Goal: Task Accomplishment & Management: Manage account settings

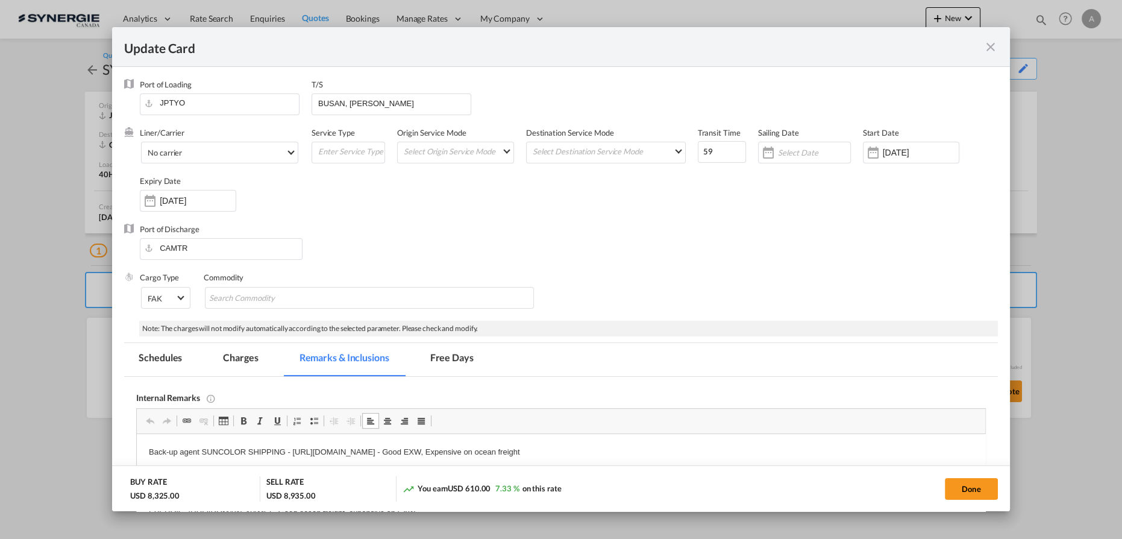
scroll to position [146, 0]
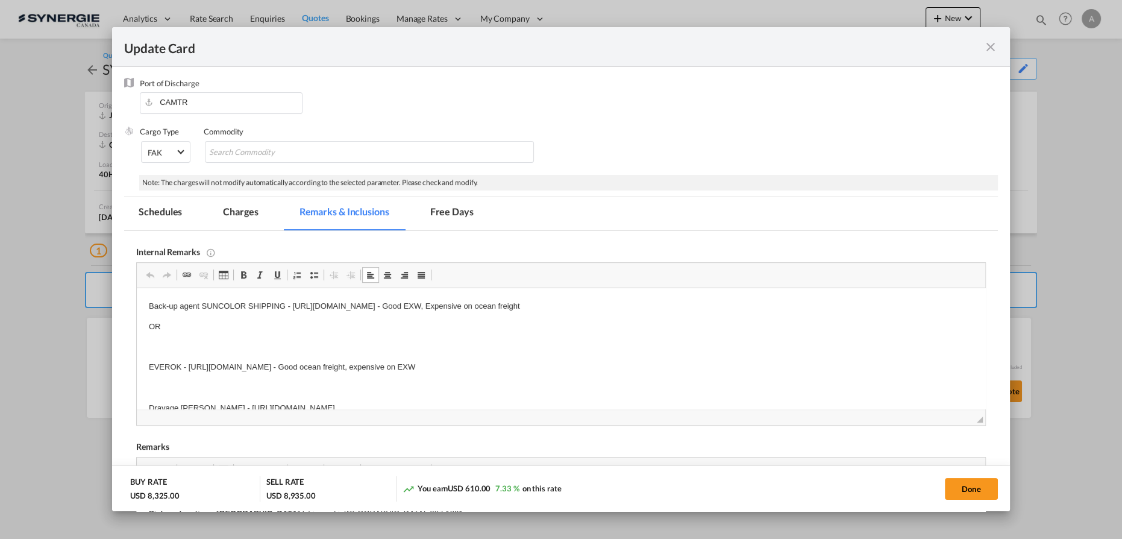
click at [993, 52] on md-icon "icon-close fg-AAA8AD m-0 pointer" at bounding box center [991, 47] width 14 height 14
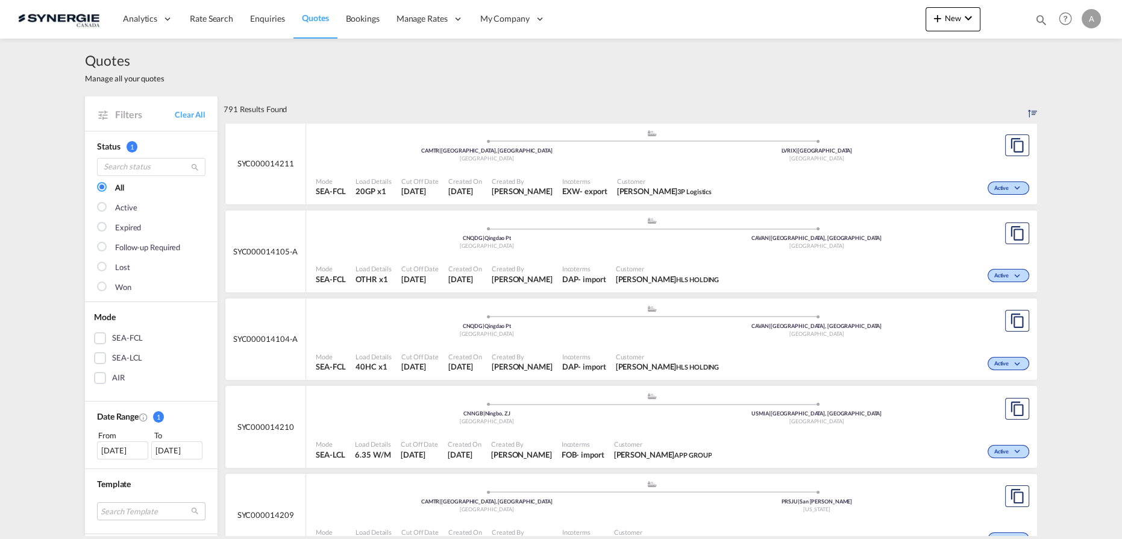
click at [1043, 16] on md-icon "icon-magnify" at bounding box center [1041, 19] width 13 height 13
click at [840, 27] on select "Bookings Quotes Enquiries" at bounding box center [849, 20] width 57 height 22
select select "Quotes"
click at [821, 9] on select "Bookings Quotes Enquiries" at bounding box center [849, 20] width 57 height 22
click at [906, 24] on input at bounding box center [951, 19] width 150 height 21
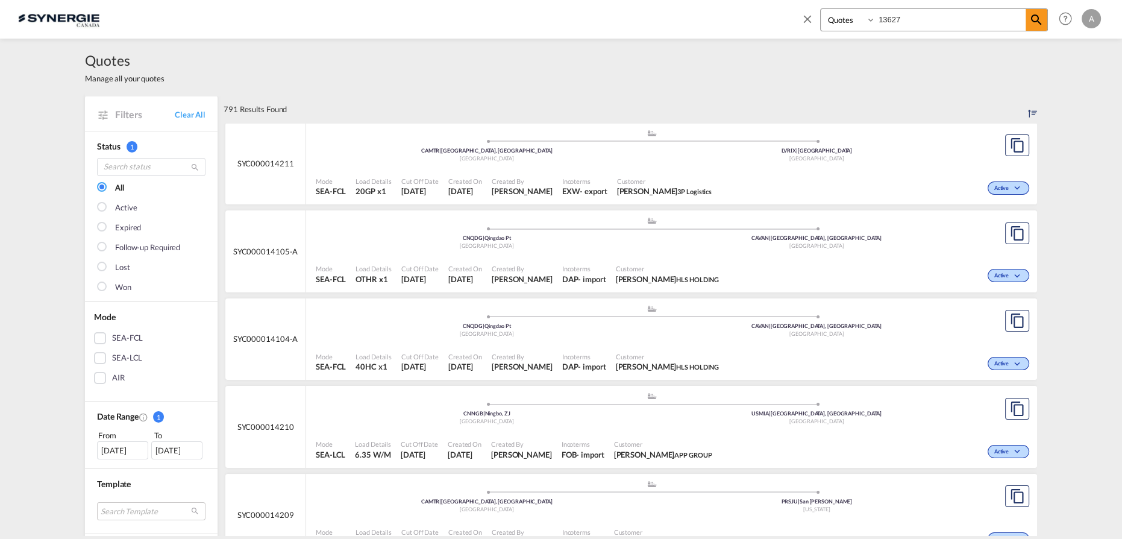
type input "13627"
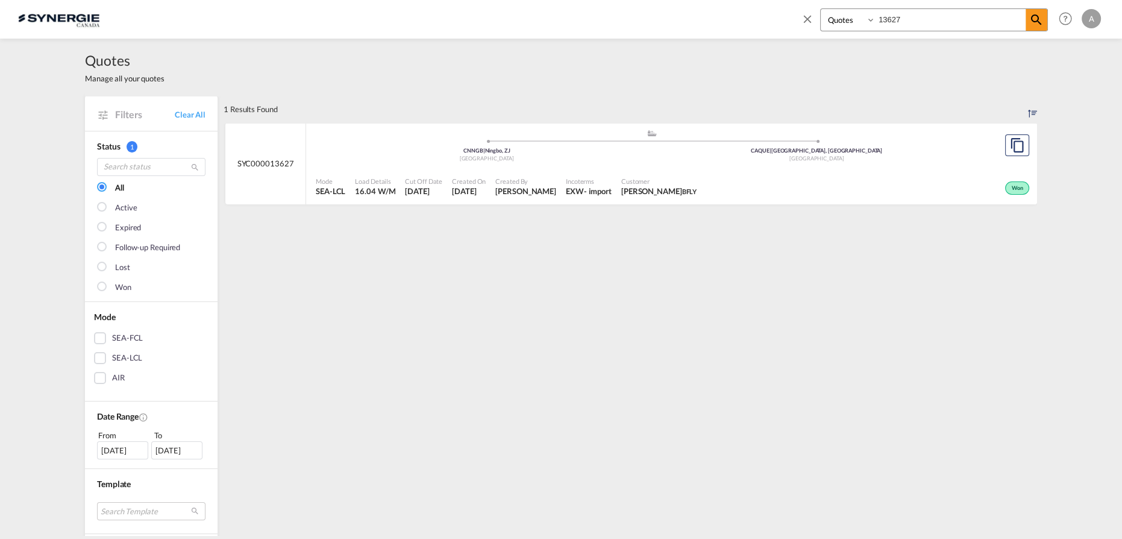
click at [572, 186] on div "EXW" at bounding box center [575, 191] width 18 height 11
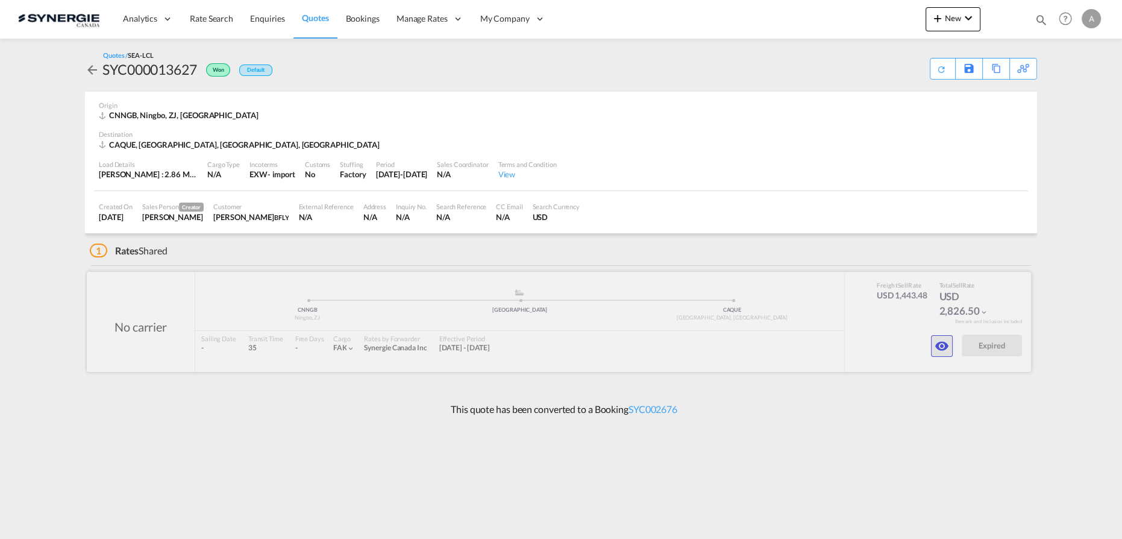
click at [949, 352] on button "button" at bounding box center [942, 346] width 22 height 22
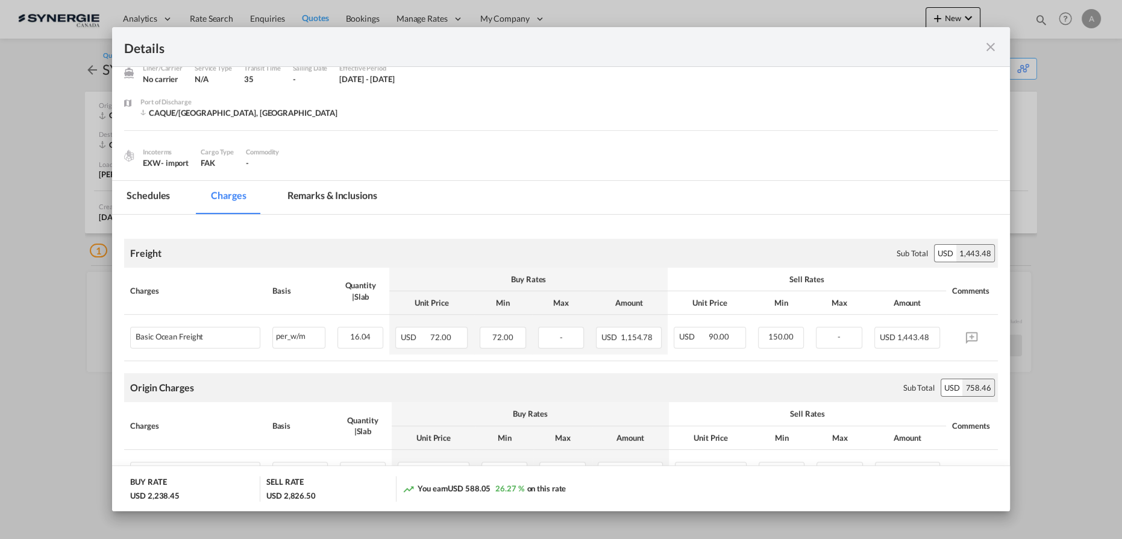
scroll to position [109, 0]
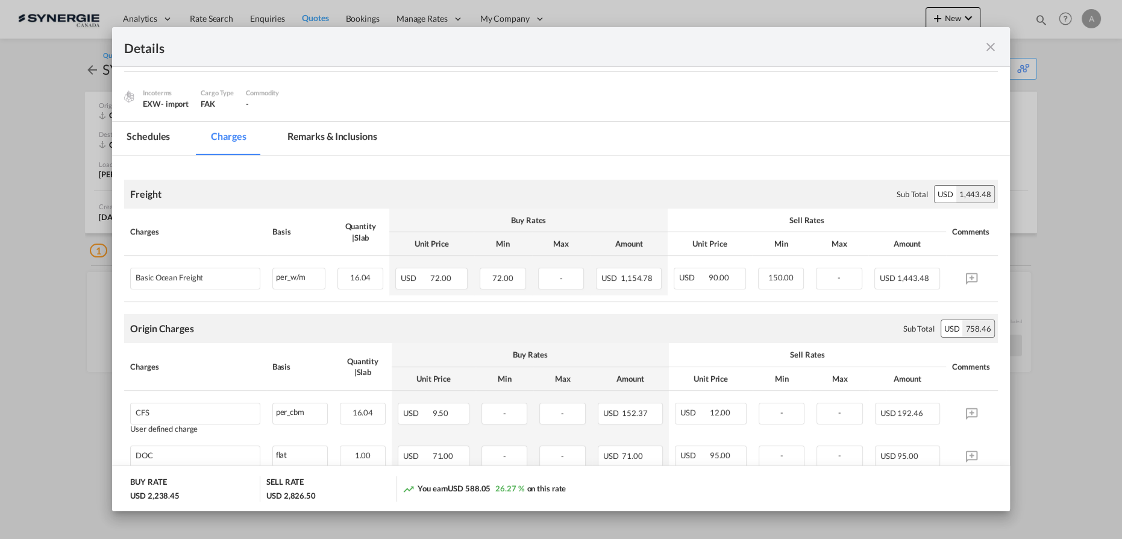
click at [985, 51] on md-icon "icon-close fg-AAA8AD m-0 cursor" at bounding box center [991, 47] width 14 height 14
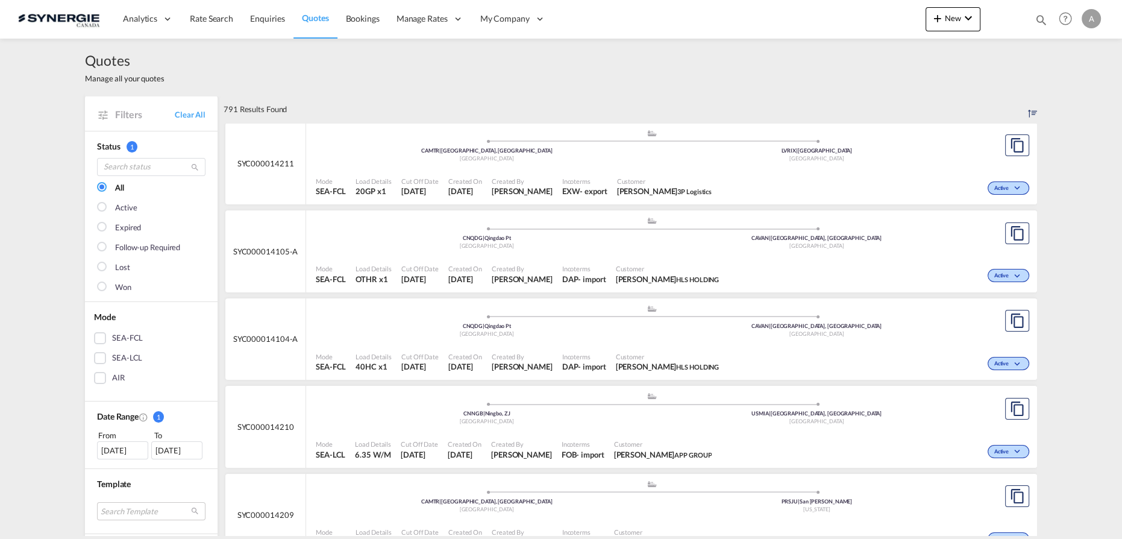
click at [1040, 16] on md-icon "icon-magnify" at bounding box center [1041, 19] width 13 height 13
drag, startPoint x: 840, startPoint y: 18, endPoint x: 841, endPoint y: 29, distance: 10.9
click at [840, 18] on select "Bookings Quotes Enquiries" at bounding box center [849, 20] width 57 height 22
select select "Quotes"
click at [821, 9] on select "Bookings Quotes Enquiries" at bounding box center [849, 20] width 57 height 22
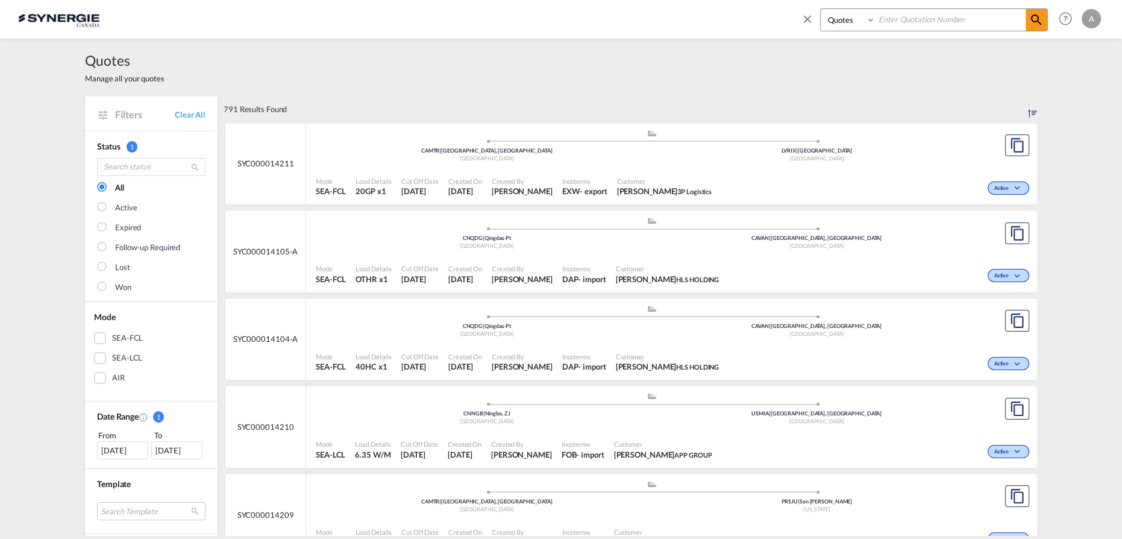
click at [896, 26] on input at bounding box center [951, 19] width 150 height 21
type input "14188"
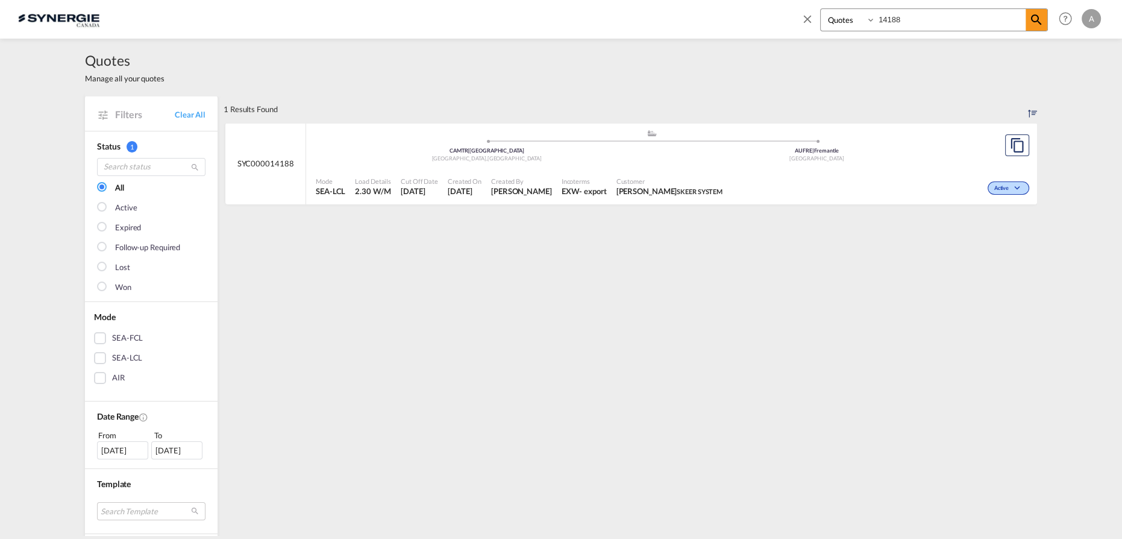
click at [768, 170] on div "Mode SEA-LCL Load Details 2.30 W/M Cut Off Date 19 Aug 2025 Created On 19 Aug 2…" at bounding box center [671, 187] width 731 height 36
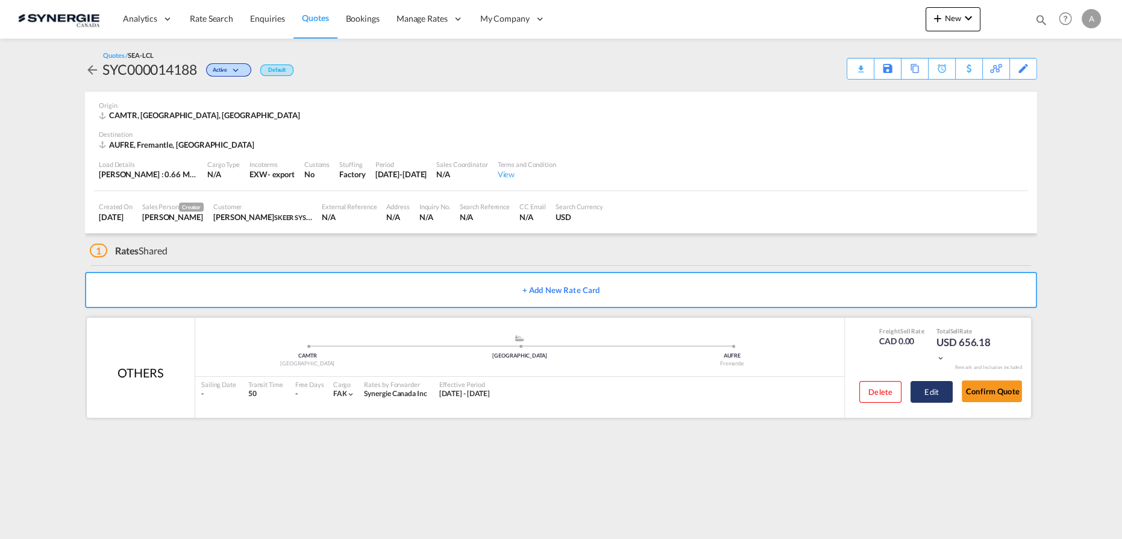
click at [930, 392] on button "Edit" at bounding box center [932, 392] width 42 height 22
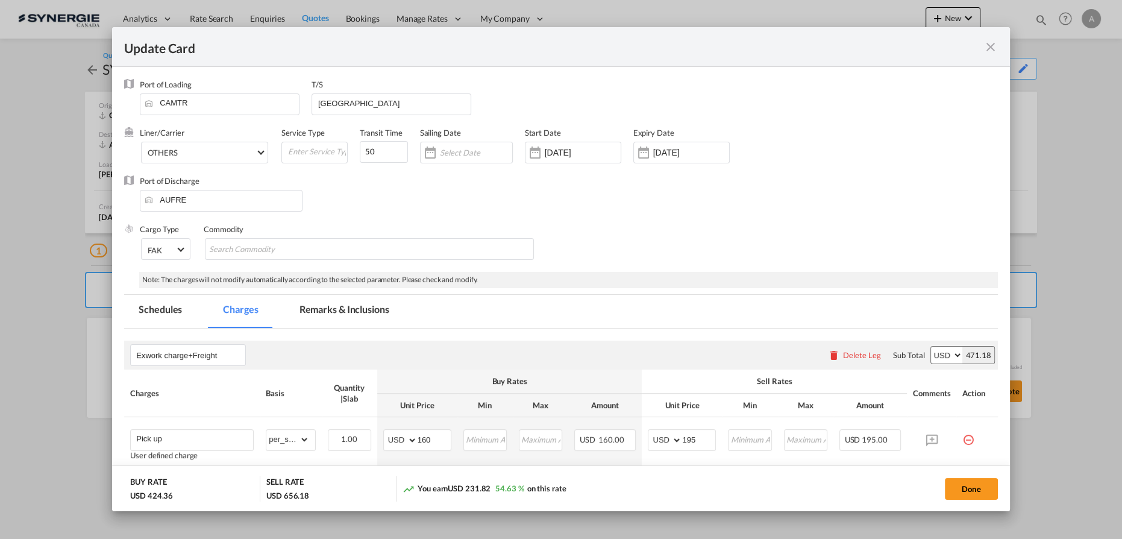
select select "per_shipment"
select select "per_w/m"
select select "per_shipment"
select select "per_bl"
select select "per_shipment"
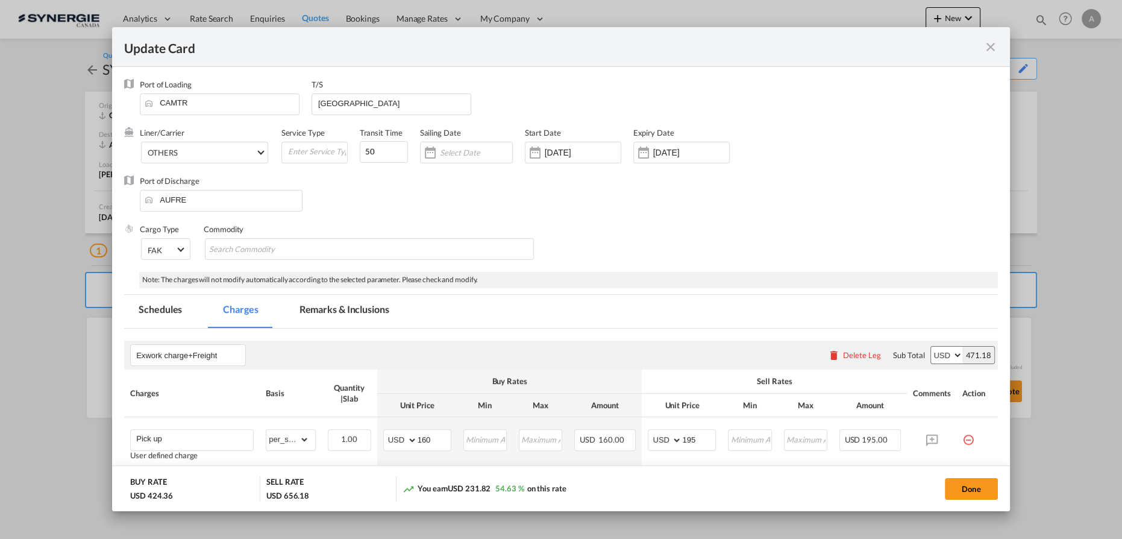
select select "per_bl"
select select "per_shipment"
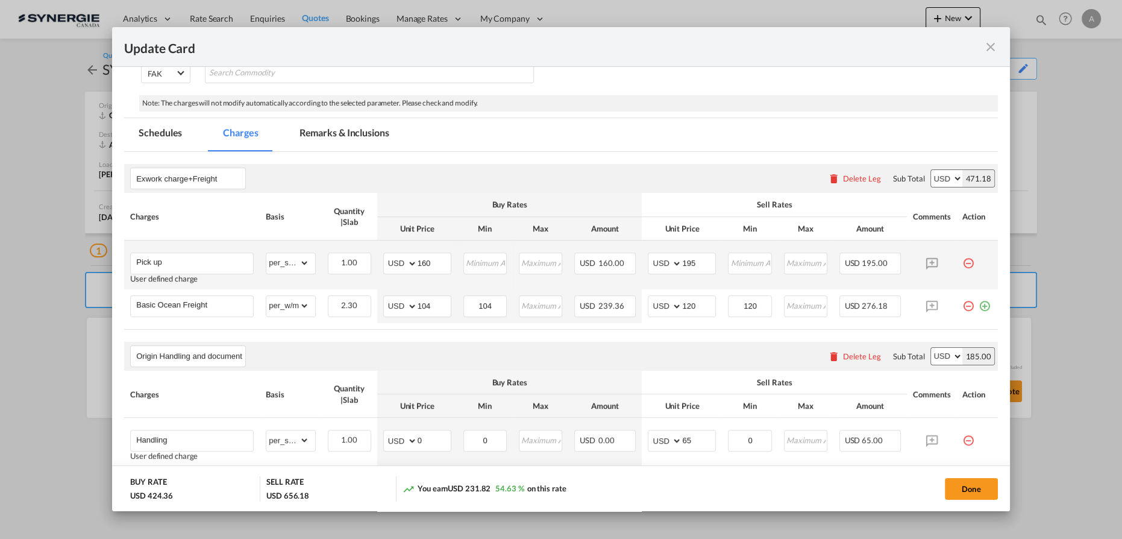
scroll to position [164, 0]
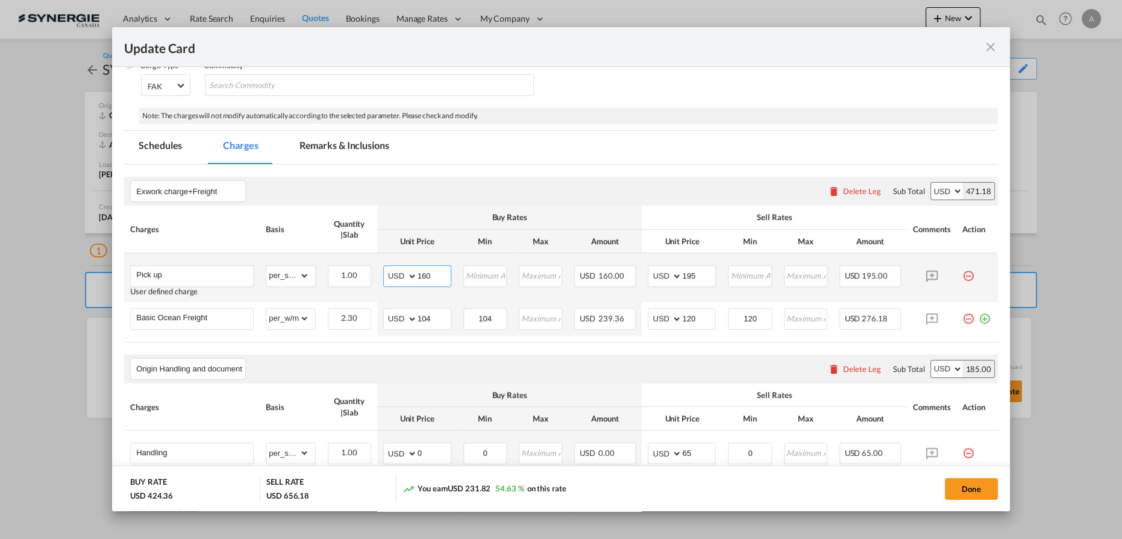
drag, startPoint x: 432, startPoint y: 271, endPoint x: 375, endPoint y: 272, distance: 56.7
click at [391, 273] on md-input-container "AED AFN ALL AMD ANG AOA ARS AUD AWG AZN BAM BBD BDT BGN BHD BIF BMD BND [PERSON…" at bounding box center [417, 276] width 68 height 22
type input "130"
drag, startPoint x: 679, startPoint y: 274, endPoint x: 642, endPoint y: 274, distance: 36.8
click at [659, 274] on md-input-container "AED AFN ALL AMD ANG AOA ARS AUD AWG AZN BAM BBD BDT BGN BHD BIF BMD BND [PERSON…" at bounding box center [682, 276] width 68 height 22
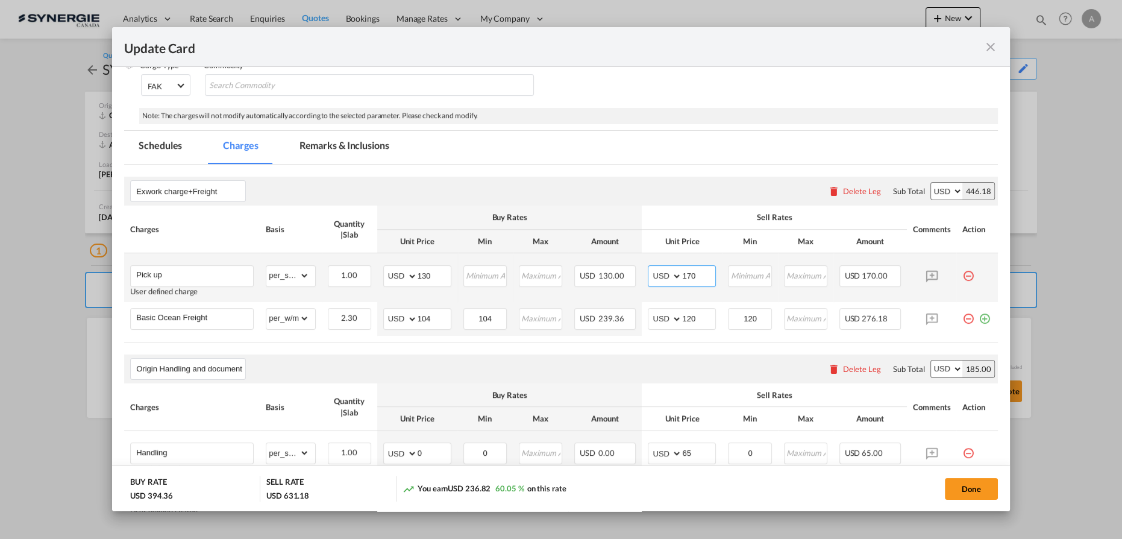
type input "170"
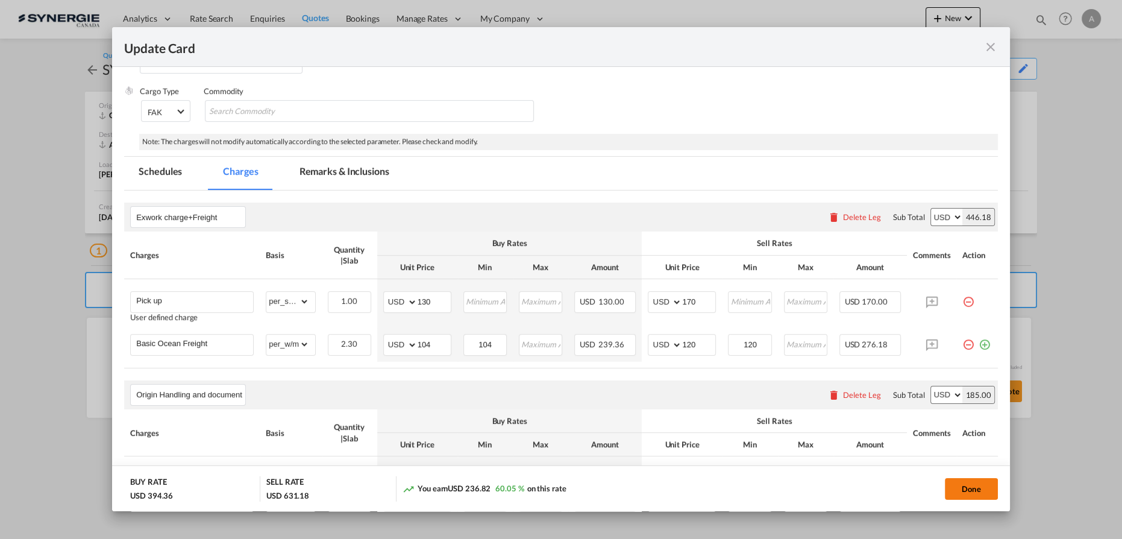
click at [970, 485] on button "Done" at bounding box center [971, 489] width 53 height 22
type input "[DATE]"
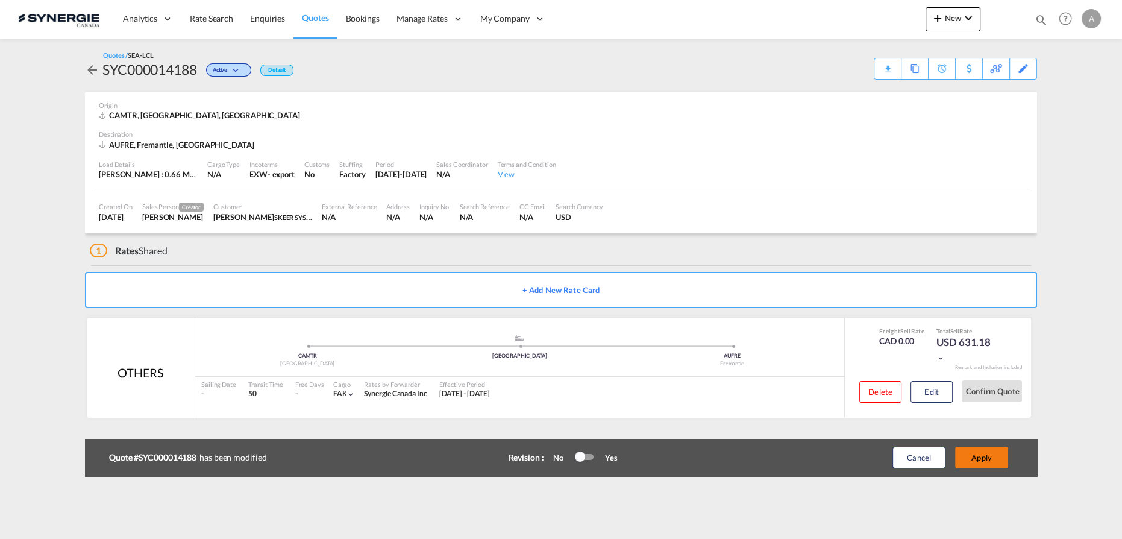
click at [976, 454] on button "Apply" at bounding box center [981, 458] width 53 height 22
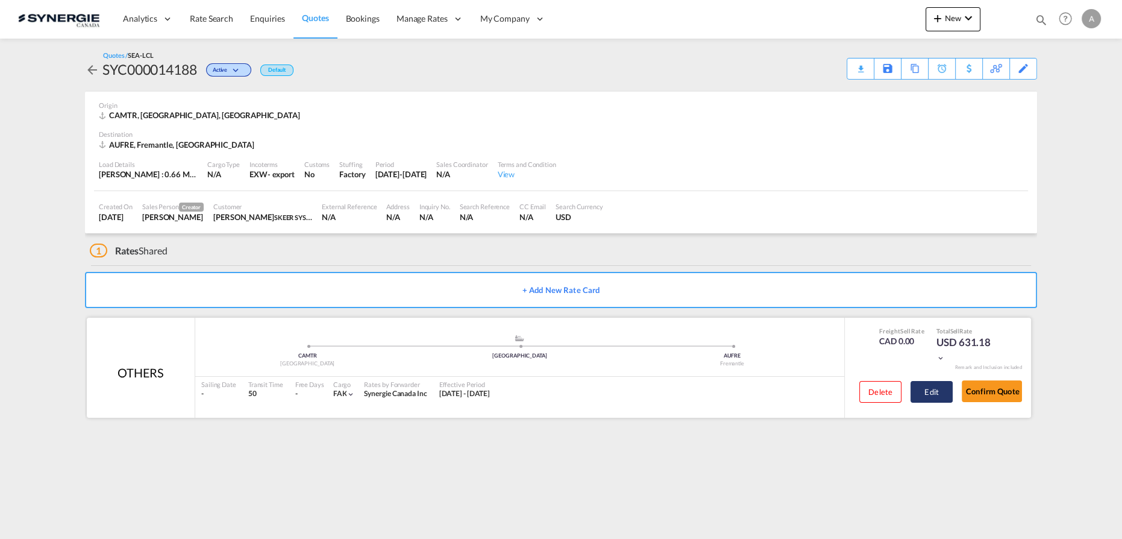
click at [930, 388] on button "Edit" at bounding box center [932, 392] width 42 height 22
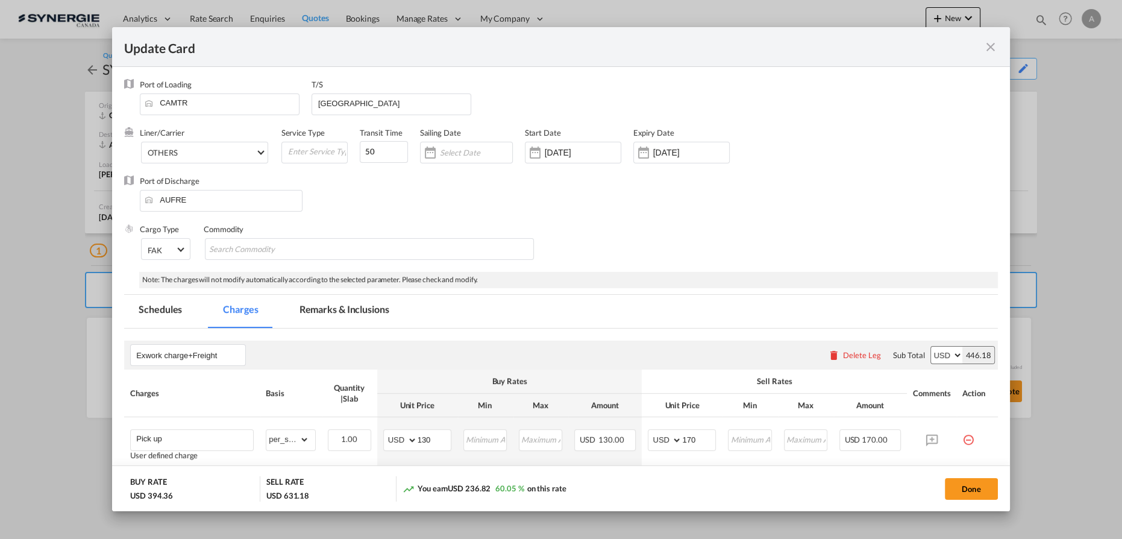
scroll to position [219, 0]
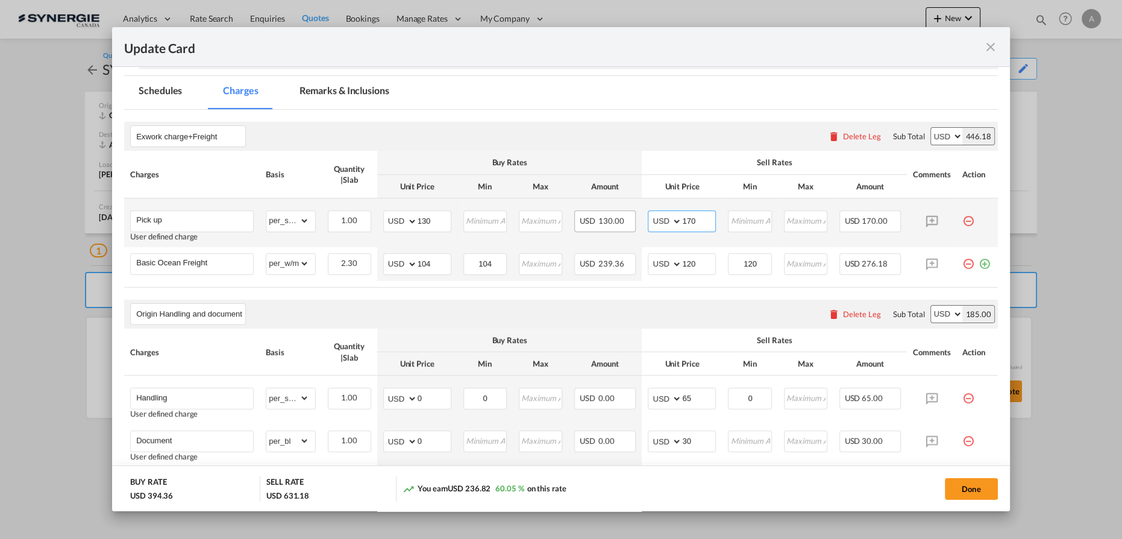
drag, startPoint x: 694, startPoint y: 222, endPoint x: 622, endPoint y: 221, distance: 71.7
click at [648, 221] on md-input-container "AED AFN ALL AMD ANG AOA ARS AUD AWG AZN BAM BBD BDT BGN BHD BIF BMD BND [PERSON…" at bounding box center [682, 221] width 68 height 22
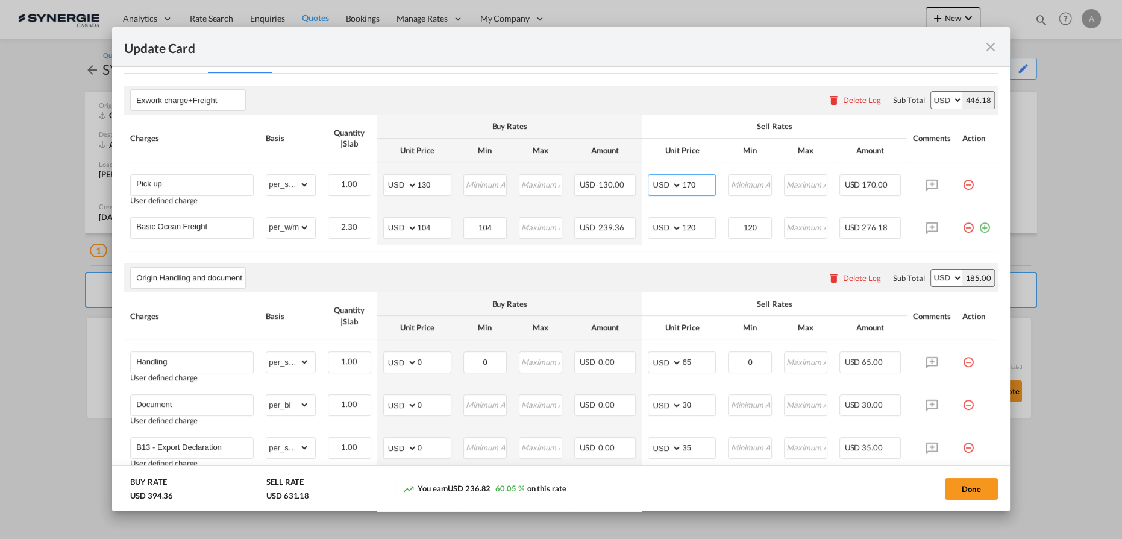
scroll to position [274, 0]
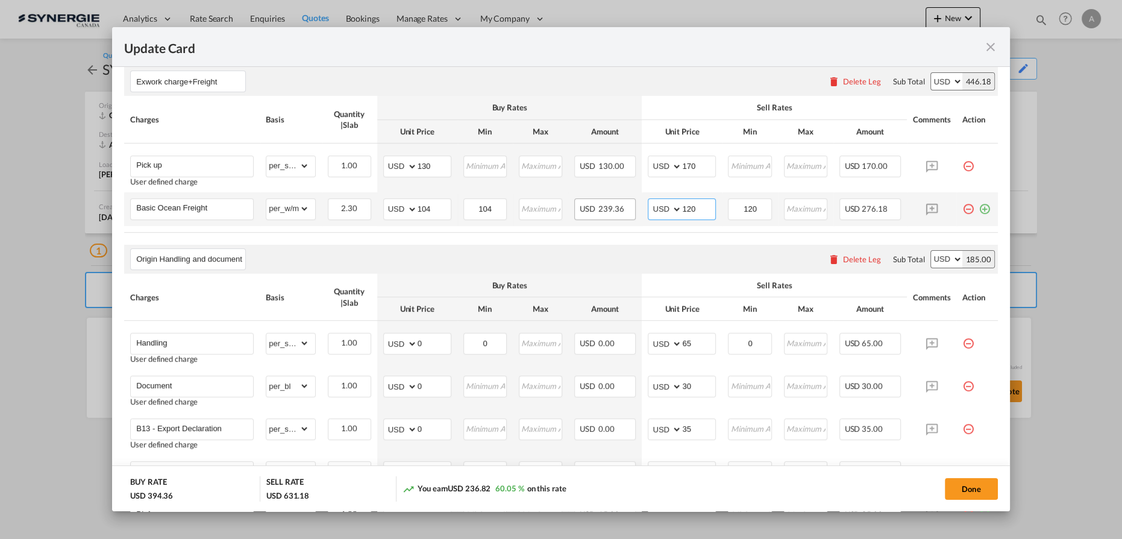
drag, startPoint x: 689, startPoint y: 207, endPoint x: 623, endPoint y: 207, distance: 65.7
click at [642, 207] on td "AED AFN ALL AMD ANG AOA ARS AUD AWG AZN BAM BBD BDT BGN BHD BIF BMD BND [PERSON…" at bounding box center [682, 209] width 80 height 34
type input "125"
click at [962, 494] on button "Done" at bounding box center [971, 489] width 53 height 22
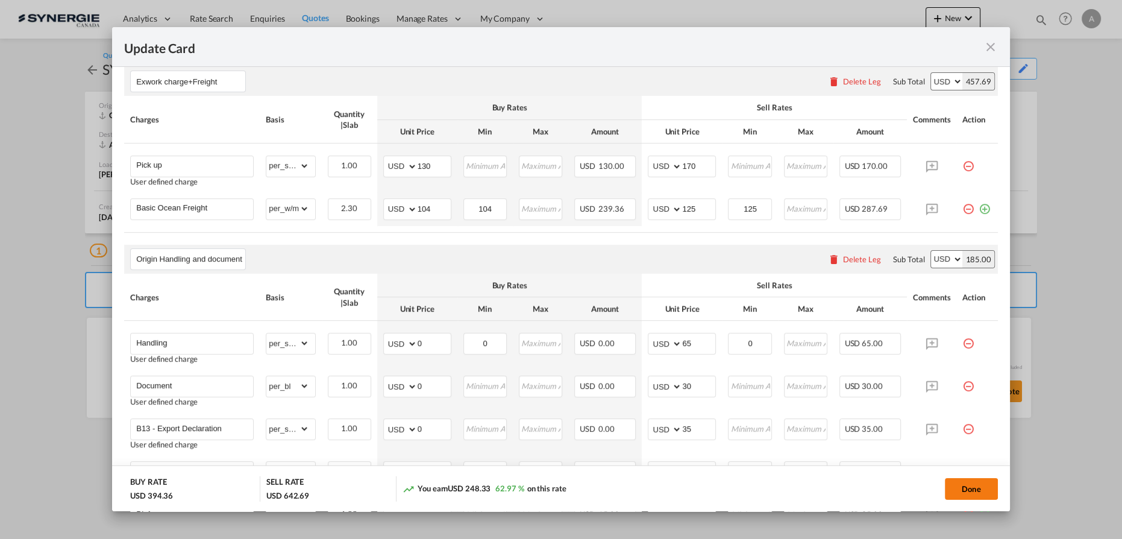
type input "[DATE]"
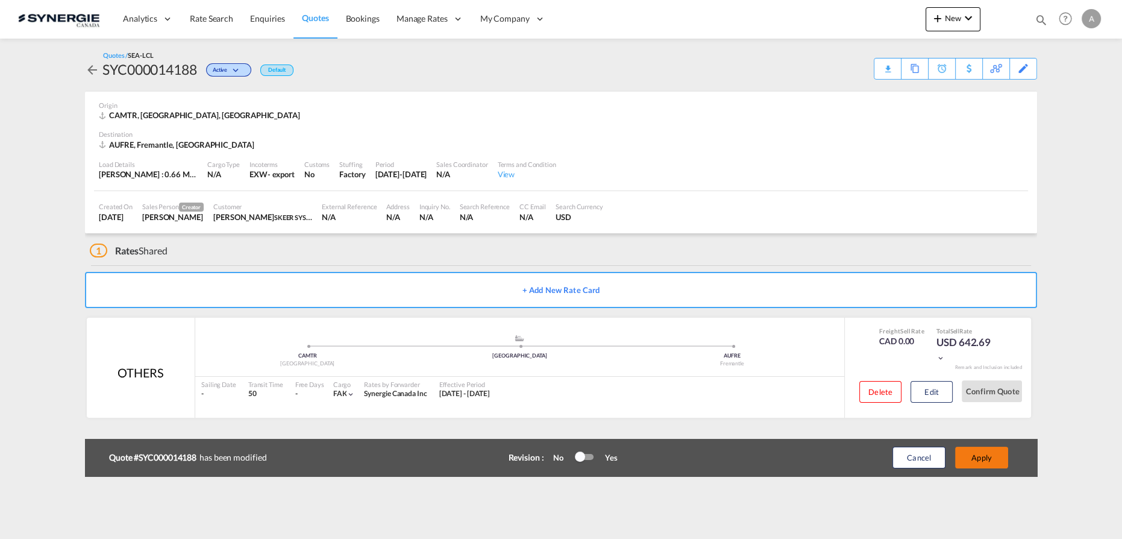
click at [987, 453] on button "Apply" at bounding box center [981, 458] width 53 height 22
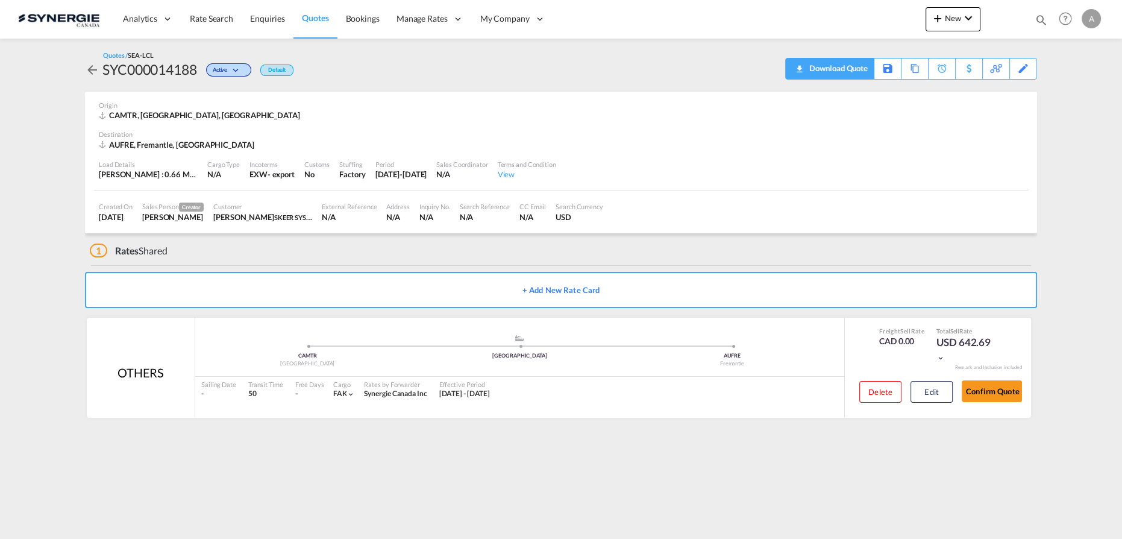
click at [858, 73] on div "Download Quote" at bounding box center [836, 67] width 61 height 19
click at [929, 383] on button "Edit" at bounding box center [932, 392] width 42 height 22
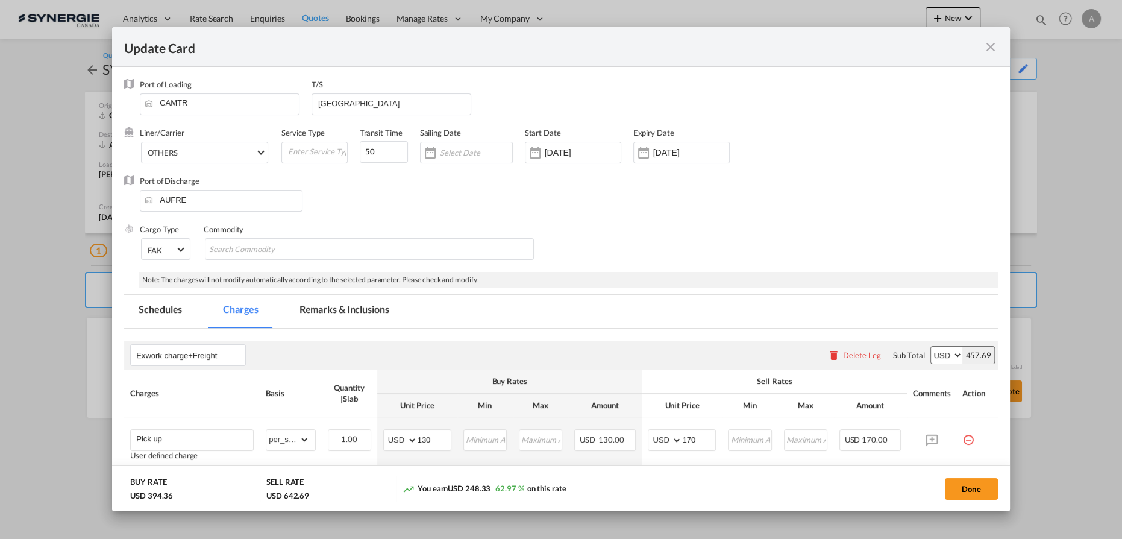
click at [376, 316] on md-tab-item "Remarks & Inclusions" at bounding box center [344, 311] width 119 height 33
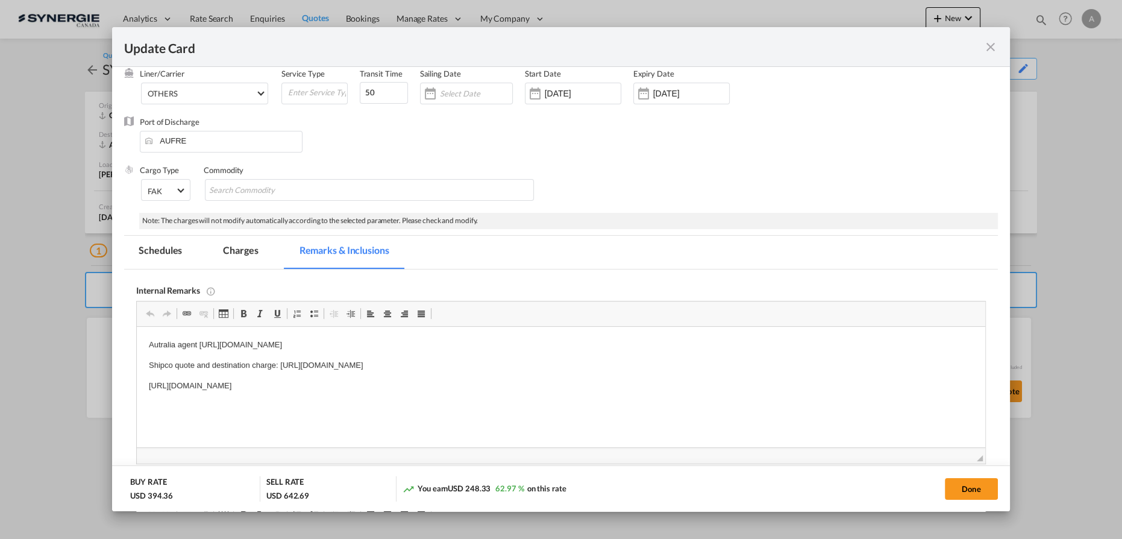
scroll to position [262, 0]
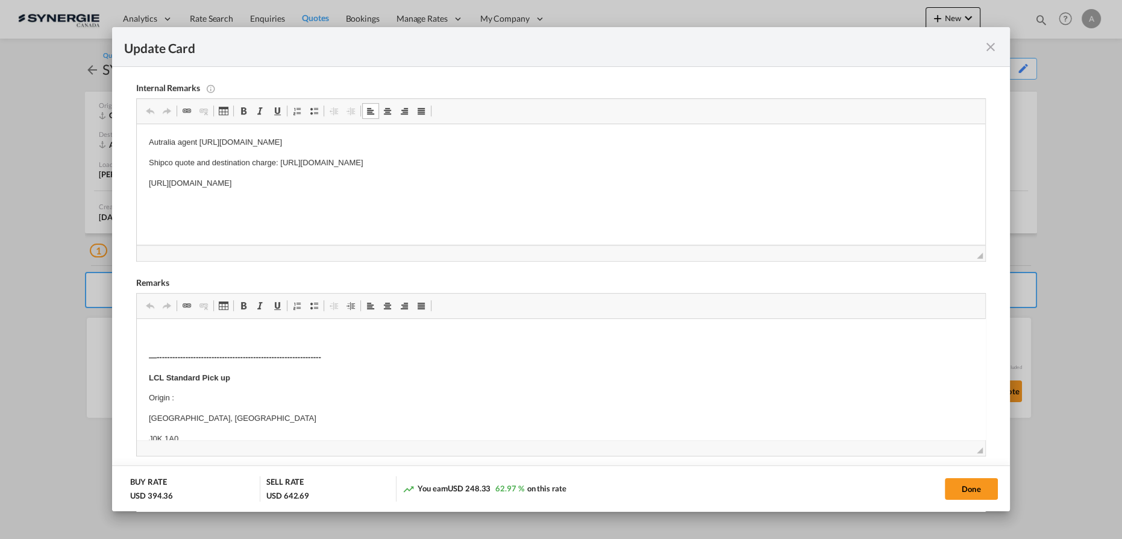
drag, startPoint x: 148, startPoint y: 143, endPoint x: 593, endPoint y: 178, distance: 446.8
click at [593, 178] on html "Autralia agent [URL][DOMAIN_NAME] Shipco quote and destination charge: [URL][DO…" at bounding box center [561, 173] width 849 height 98
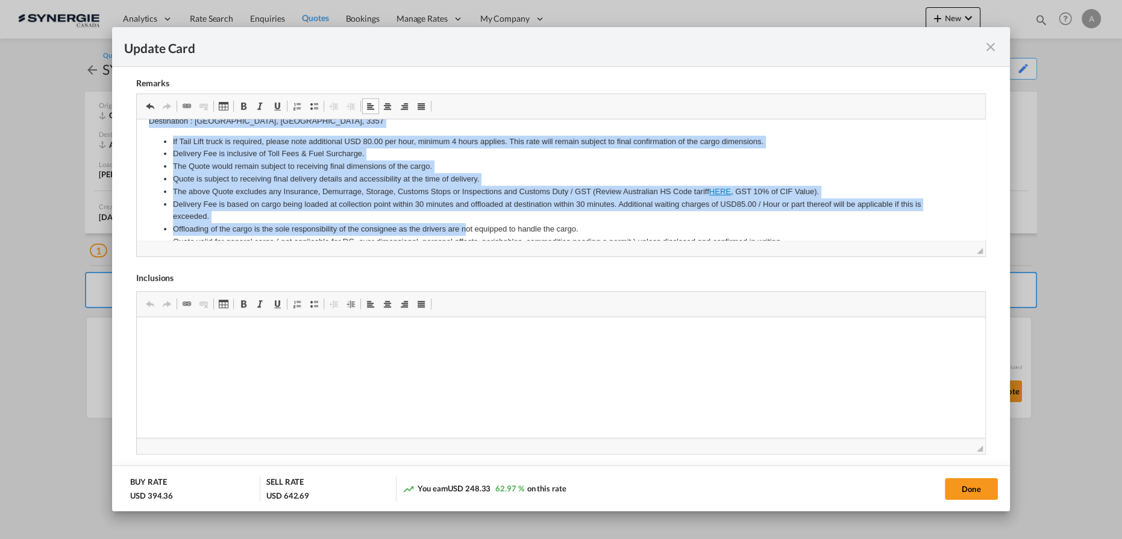
scroll to position [488, 0]
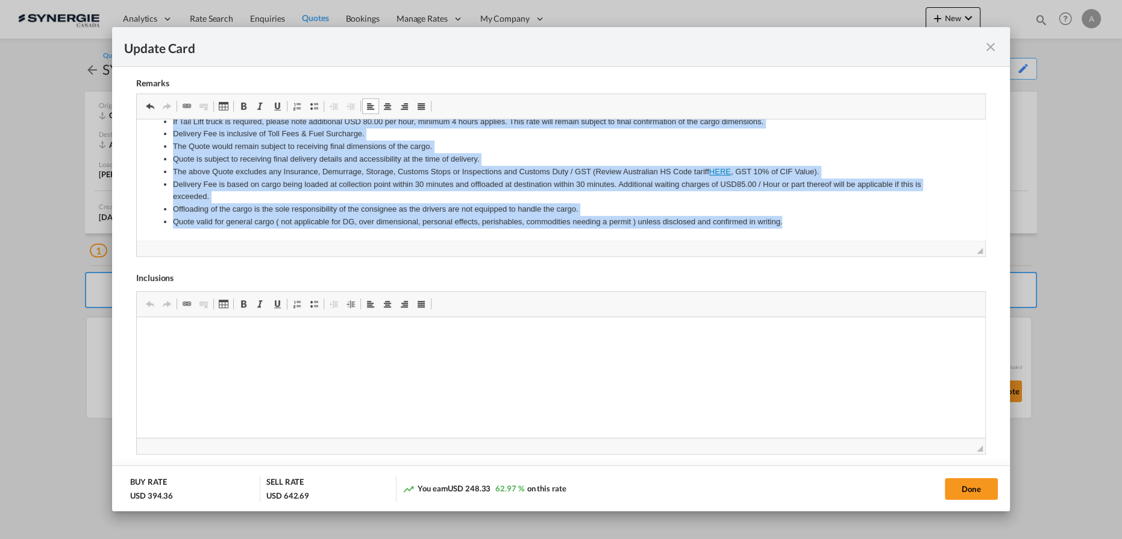
drag, startPoint x: 224, startPoint y: 165, endPoint x: 837, endPoint y: 237, distance: 617.8
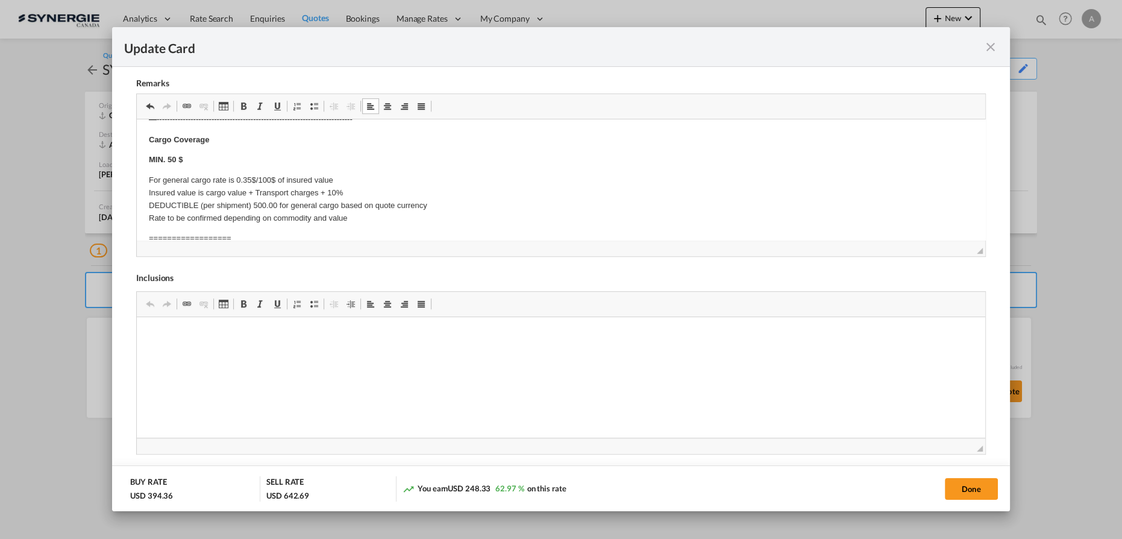
scroll to position [326, 0]
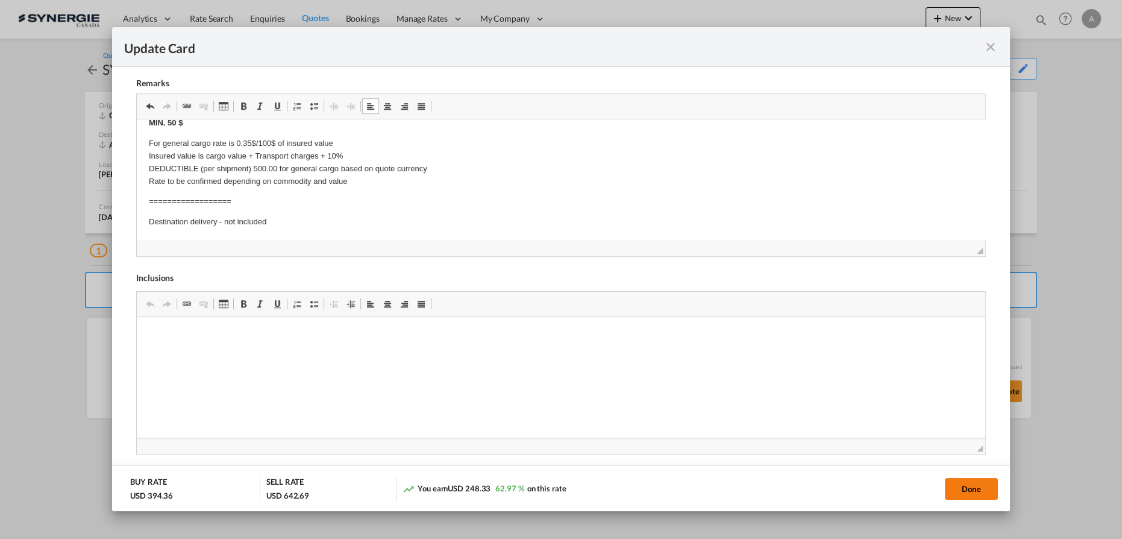
click at [982, 488] on button "Done" at bounding box center [971, 489] width 53 height 22
type input "[DATE]"
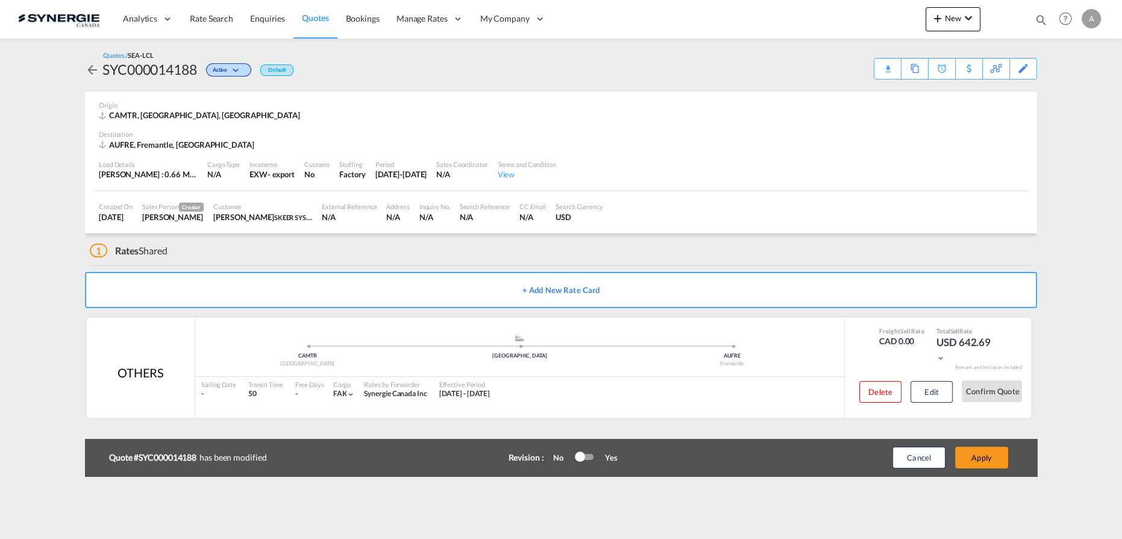
scroll to position [98, 0]
click at [1021, 66] on div "Edit" at bounding box center [1024, 68] width 14 height 20
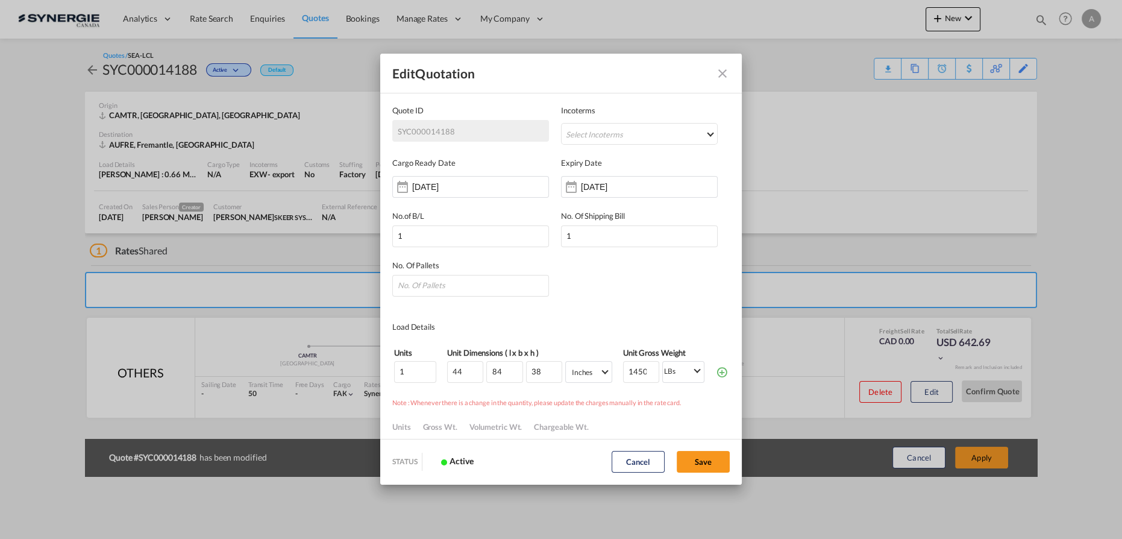
scroll to position [0, 0]
click at [610, 131] on md-select "Select Incoterms" at bounding box center [639, 134] width 157 height 22
click at [606, 159] on input "search" at bounding box center [641, 159] width 134 height 11
type input "cfr"
click at [609, 186] on div "Cost and Freight" at bounding box center [645, 189] width 137 height 8
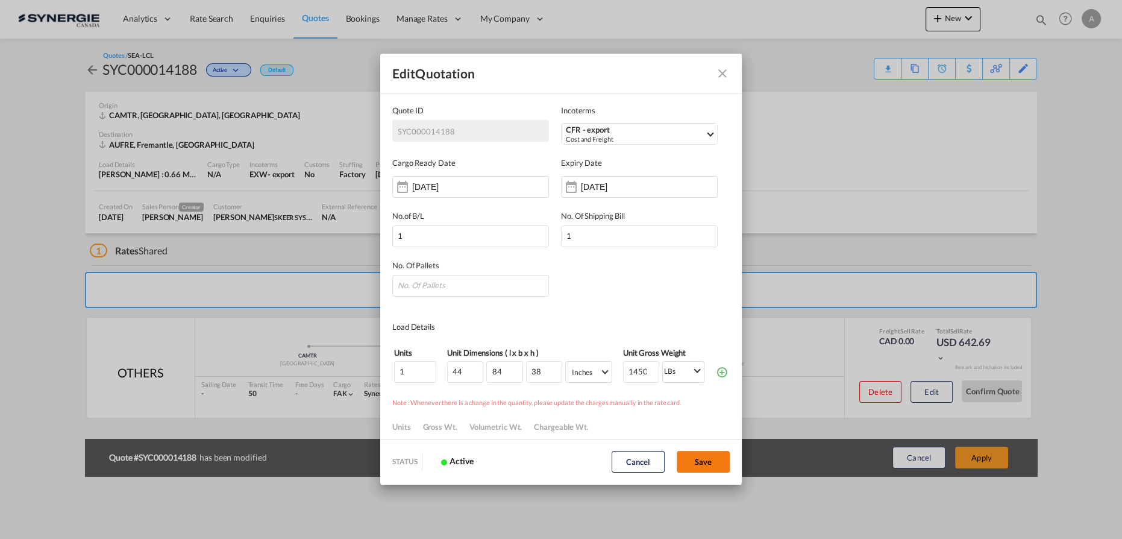
click at [703, 465] on button "Save" at bounding box center [703, 462] width 53 height 22
click at [478, 295] on input "Quote ID IncotermsSelect ..." at bounding box center [470, 286] width 157 height 22
type input "1"
click at [703, 465] on button "Save" at bounding box center [703, 462] width 53 height 22
type input "[DATE]"
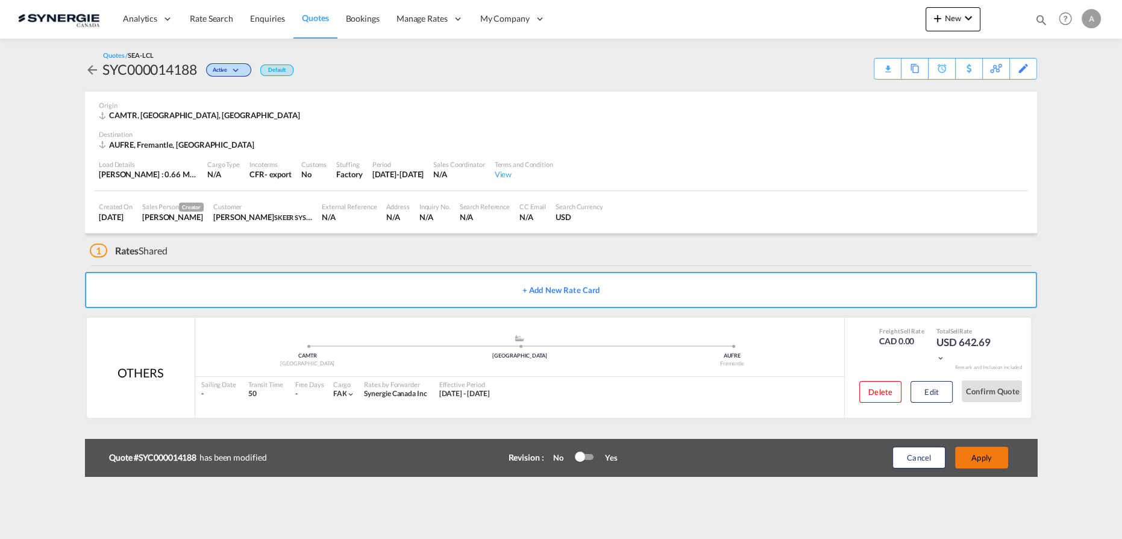
click at [991, 457] on button "Apply" at bounding box center [981, 458] width 53 height 22
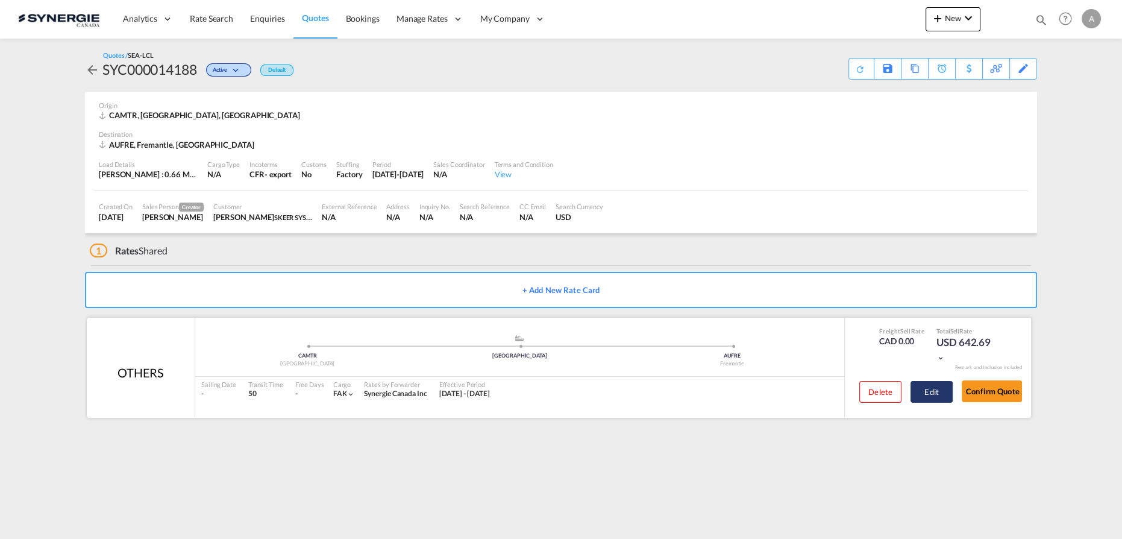
click at [940, 390] on button "Edit" at bounding box center [932, 392] width 42 height 22
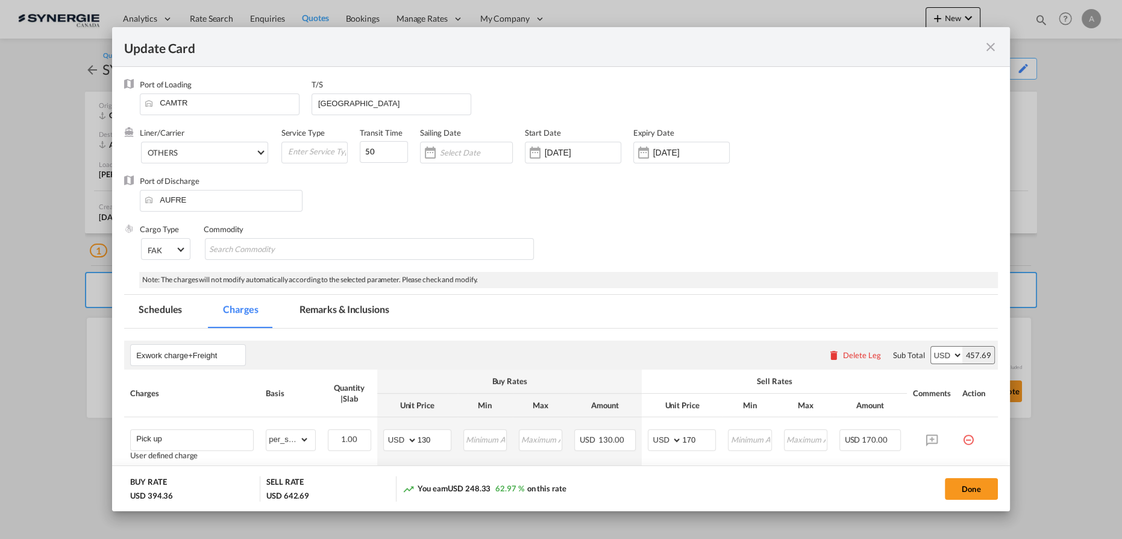
click at [359, 307] on md-tab-item "Remarks & Inclusions" at bounding box center [344, 311] width 119 height 33
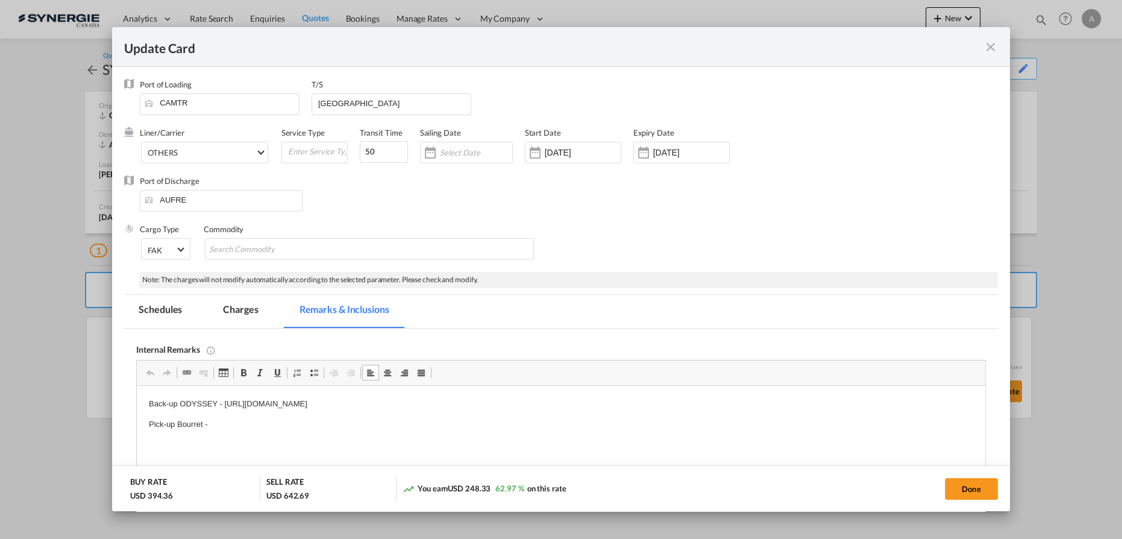
click at [219, 422] on p "Pick-up Bourret -" at bounding box center [561, 424] width 824 height 13
click at [982, 481] on button "Done" at bounding box center [971, 489] width 53 height 22
type input "[DATE]"
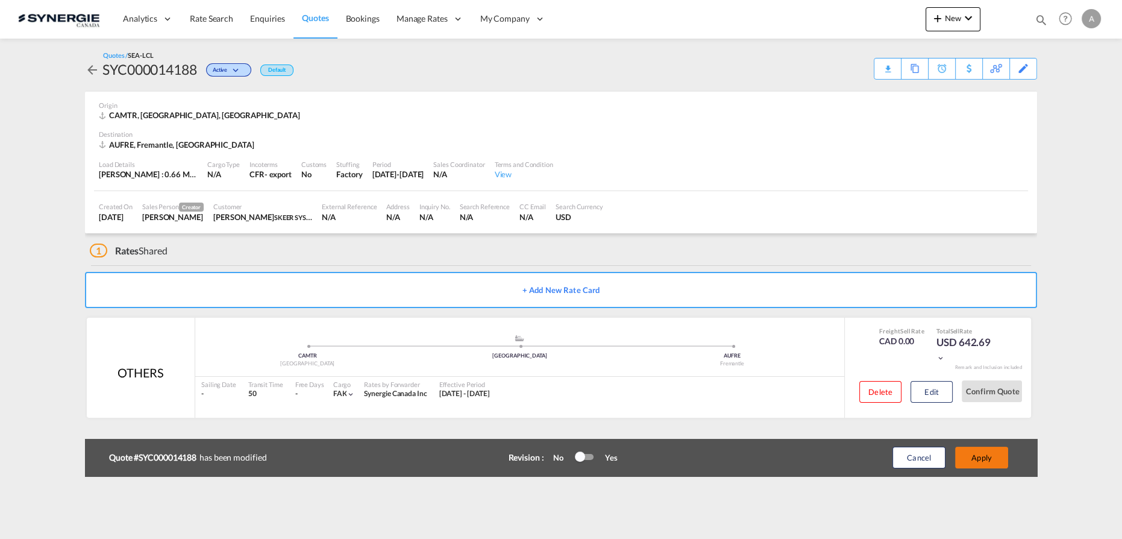
click at [985, 460] on button "Apply" at bounding box center [981, 458] width 53 height 22
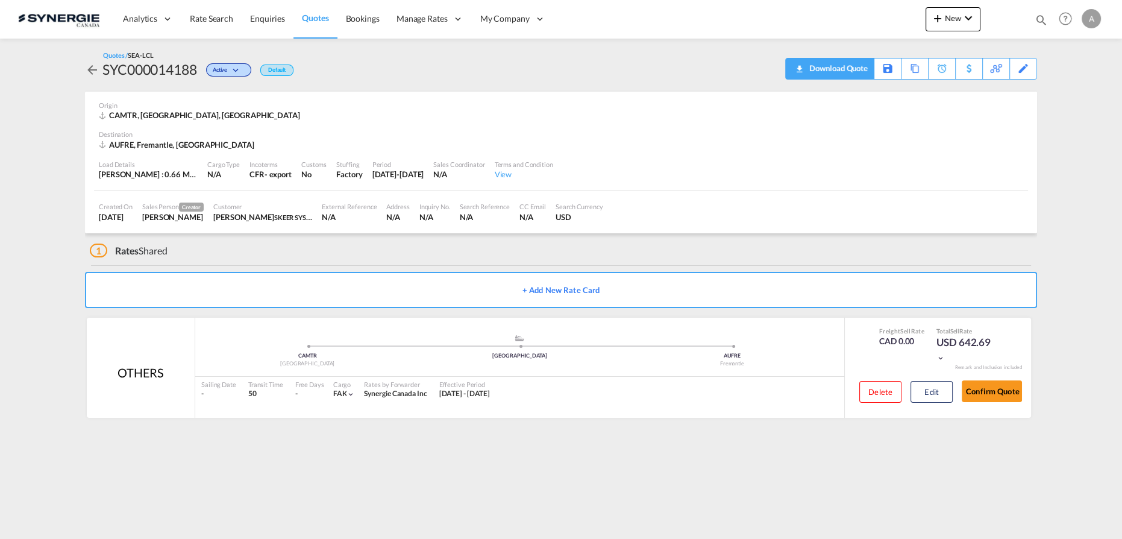
click at [848, 67] on div "Download Quote" at bounding box center [836, 67] width 61 height 19
